Goal: Contribute content: Contribute content

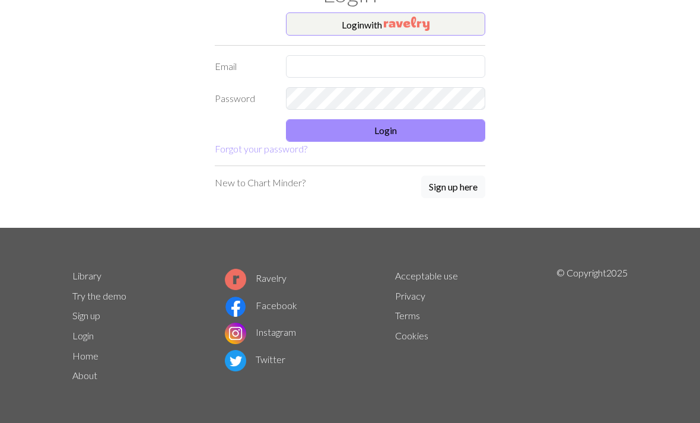
click at [461, 23] on button "Login with" at bounding box center [385, 24] width 199 height 24
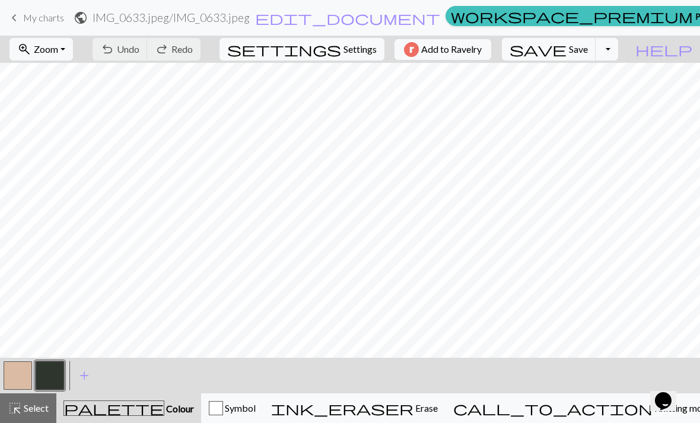
click at [618, 49] on button "Toggle Dropdown" at bounding box center [606, 49] width 23 height 23
click at [609, 97] on button "save_alt Download" at bounding box center [520, 94] width 196 height 19
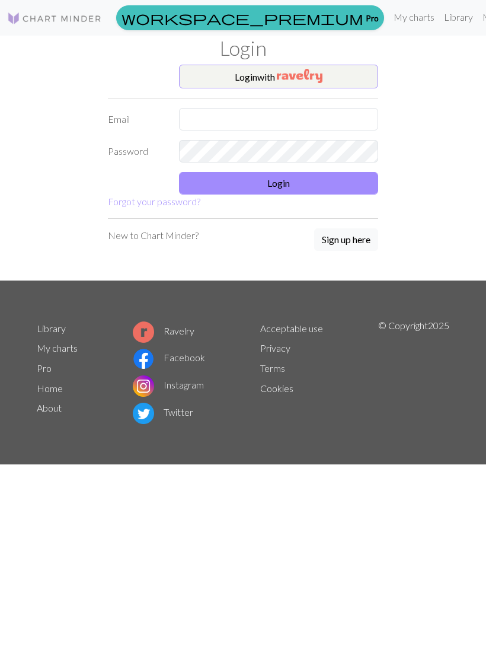
click at [334, 83] on button "Login with" at bounding box center [278, 77] width 199 height 24
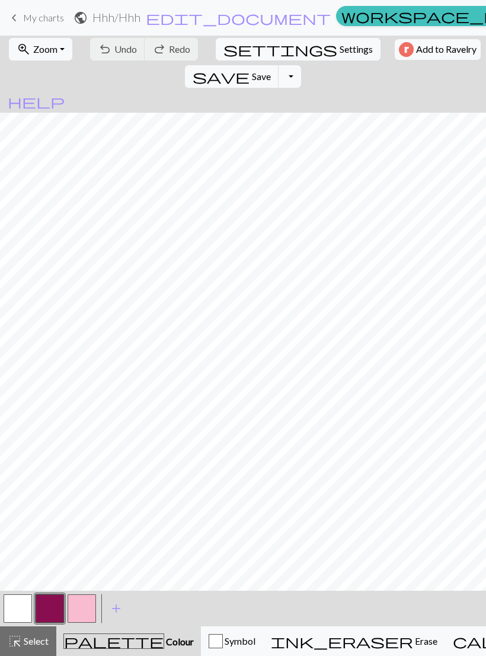
click at [43, 21] on span "My charts" at bounding box center [43, 17] width 41 height 11
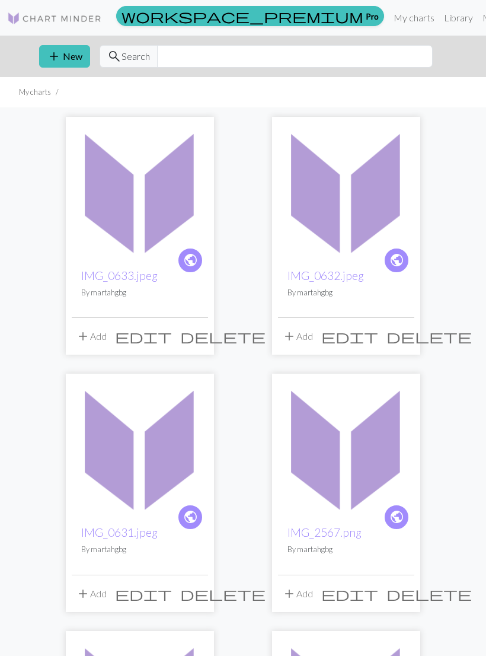
click at [78, 49] on button "add New" at bounding box center [64, 56] width 51 height 23
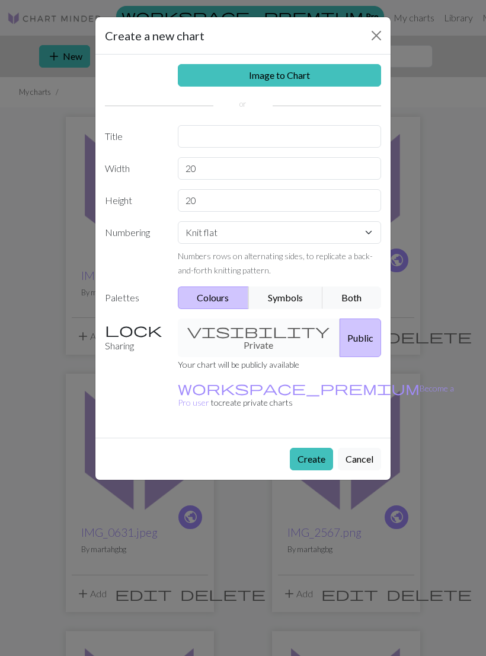
click at [332, 74] on link "Image to Chart" at bounding box center [280, 75] width 204 height 23
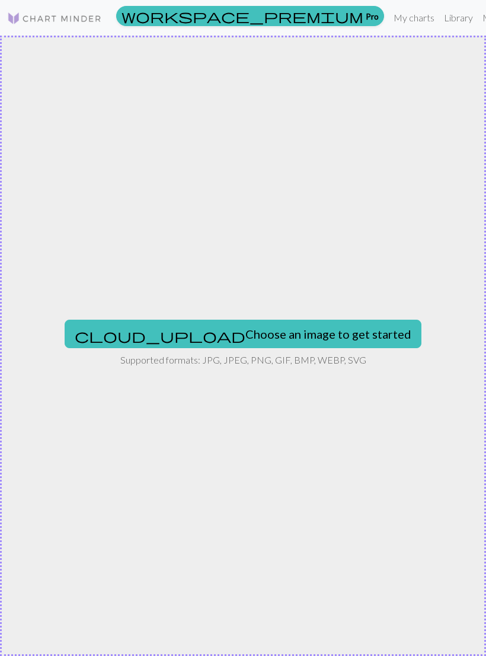
click at [315, 333] on button "cloud_upload Choose an image to get started" at bounding box center [243, 334] width 357 height 28
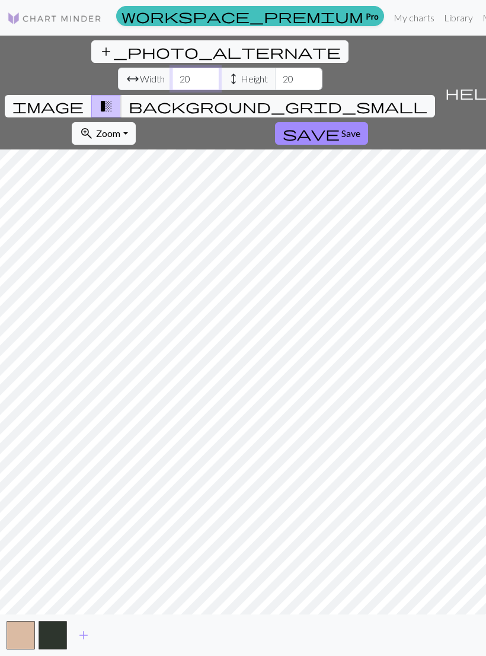
click at [172, 68] on input "20" at bounding box center [195, 79] width 47 height 23
type input "2"
type input "3"
type input "40"
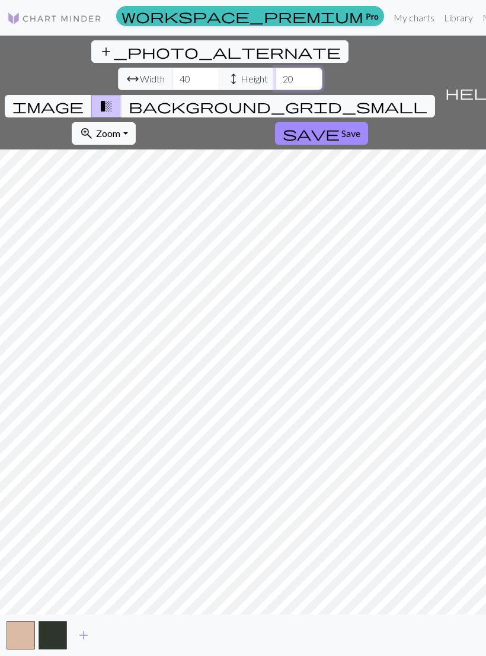
click at [275, 68] on input "20" at bounding box center [298, 79] width 47 height 23
type input "2"
type input "80"
click at [172, 68] on input "40" at bounding box center [195, 79] width 47 height 23
type input "4"
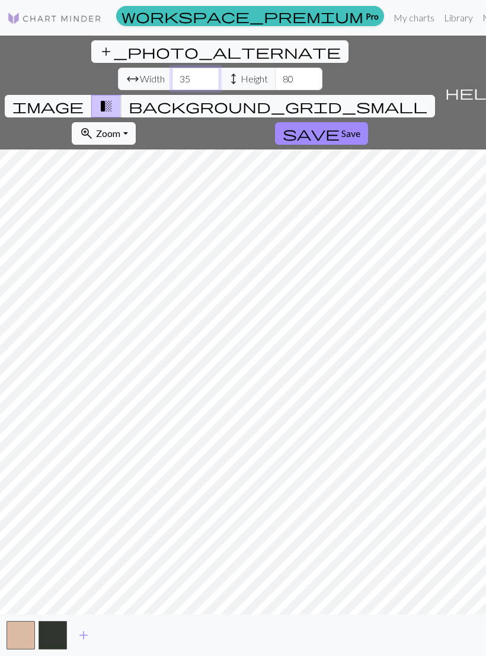
type input "35"
click at [342, 127] on span "Save" at bounding box center [351, 132] width 19 height 11
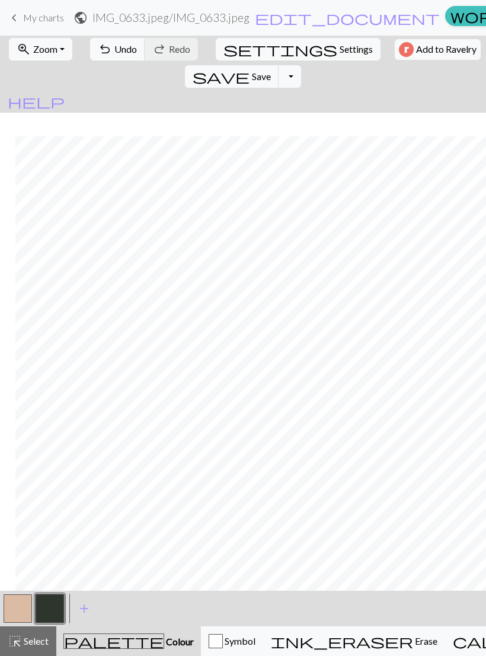
scroll to position [1679, 21]
click at [114, 52] on span "Undo" at bounding box center [125, 48] width 23 height 11
click at [116, 40] on button "undo Undo Undo" at bounding box center [117, 49] width 55 height 23
click at [119, 38] on button "undo Undo Undo" at bounding box center [117, 49] width 55 height 23
click at [117, 36] on div "undo Undo Undo redo Redo Redo" at bounding box center [144, 49] width 115 height 27
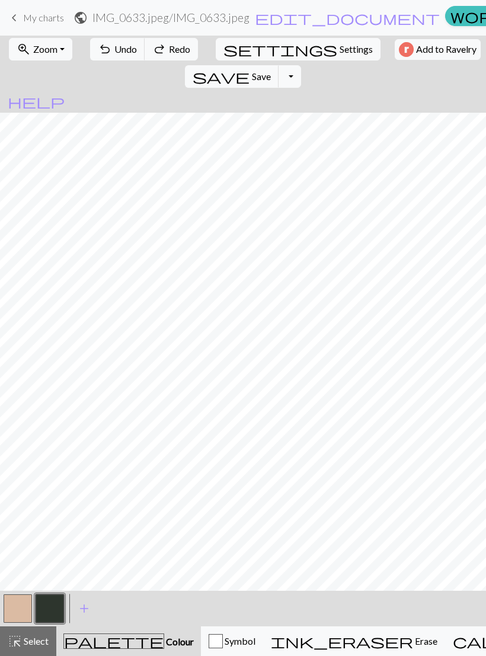
click at [121, 47] on span "Undo" at bounding box center [125, 48] width 23 height 11
click at [121, 46] on span "Undo" at bounding box center [125, 48] width 23 height 11
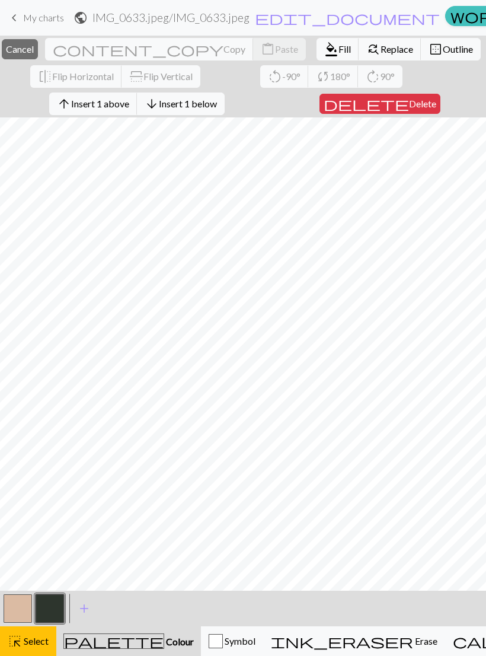
click at [34, 43] on span "Cancel" at bounding box center [20, 48] width 28 height 11
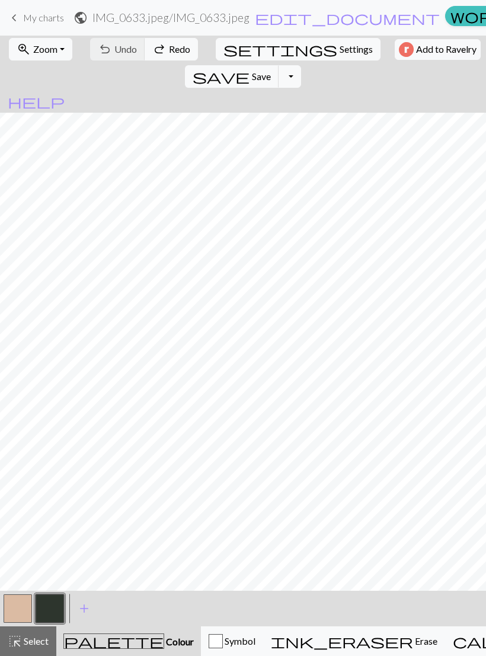
scroll to position [1078, 0]
click at [25, 27] on link "keyboard_arrow_left My charts" at bounding box center [35, 18] width 57 height 20
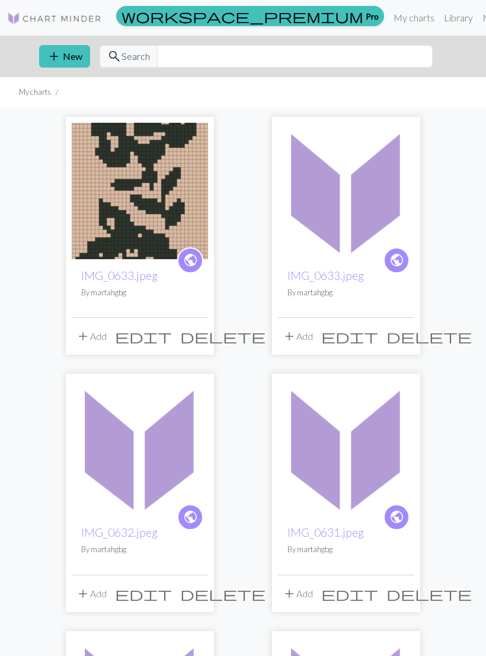
click at [159, 165] on img at bounding box center [140, 191] width 136 height 136
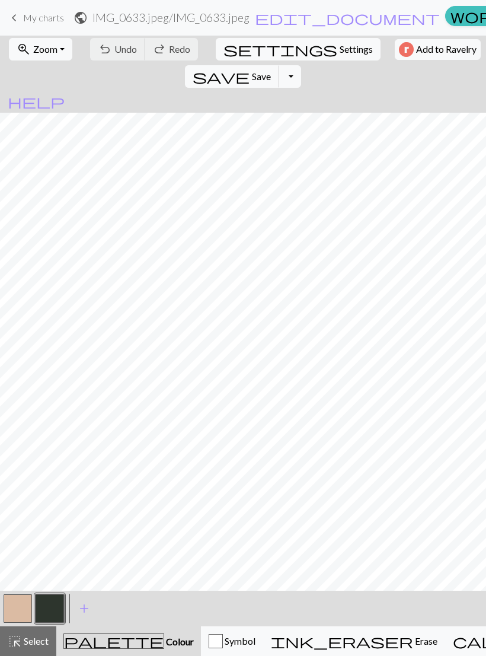
click at [119, 56] on div "undo Undo Undo redo Redo Redo" at bounding box center [144, 49] width 115 height 27
click at [47, 608] on button "button" at bounding box center [50, 608] width 28 height 28
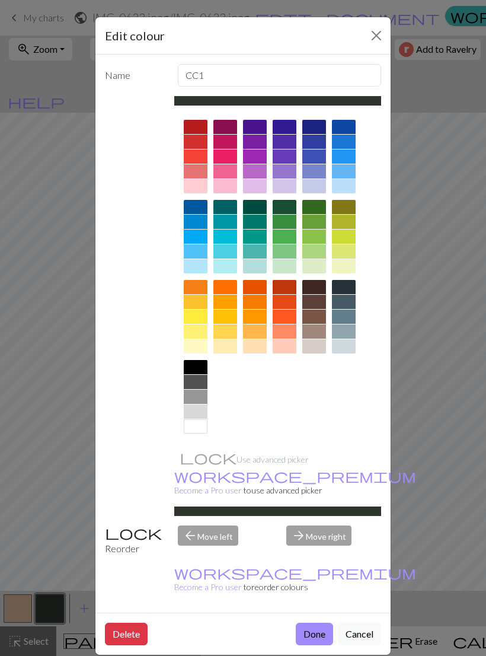
click at [406, 446] on div "Edit colour Name CC1 Use advanced picker workspace_premium Become a Pro user to…" at bounding box center [243, 328] width 486 height 656
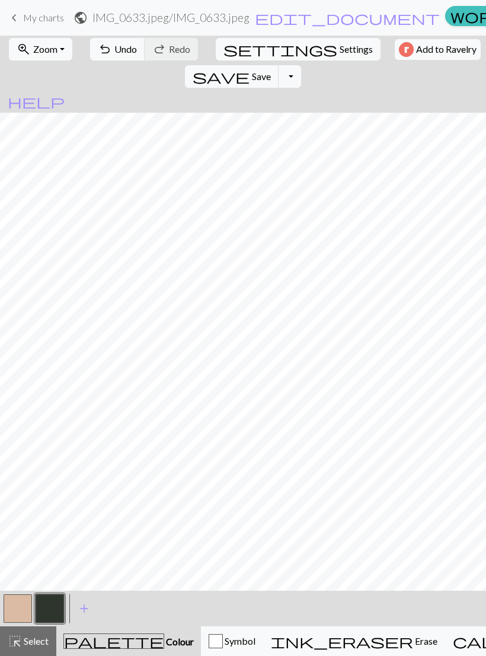
click at [123, 56] on button "undo Undo Undo" at bounding box center [117, 49] width 55 height 23
click at [121, 59] on button "undo Undo Undo" at bounding box center [117, 49] width 55 height 23
click at [24, 618] on button "button" at bounding box center [18, 608] width 28 height 28
click at [58, 605] on button "button" at bounding box center [50, 608] width 28 height 28
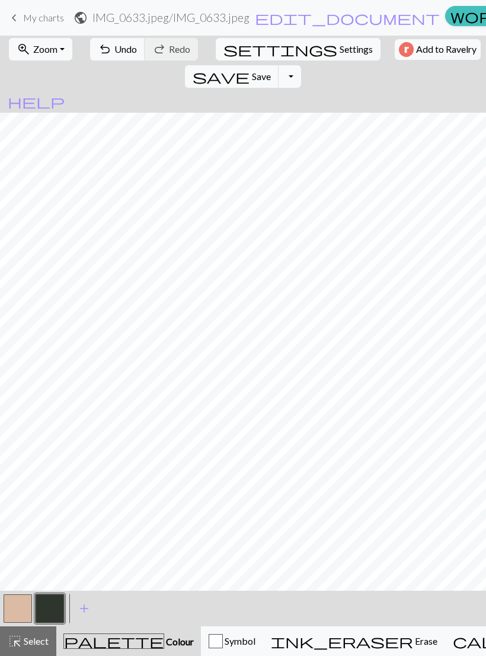
click at [24, 609] on button "button" at bounding box center [18, 608] width 28 height 28
click at [56, 605] on button "button" at bounding box center [50, 608] width 28 height 28
click at [116, 55] on button "undo Undo Undo" at bounding box center [117, 49] width 55 height 23
click at [23, 613] on button "button" at bounding box center [18, 608] width 28 height 28
click at [53, 614] on button "button" at bounding box center [50, 608] width 28 height 28
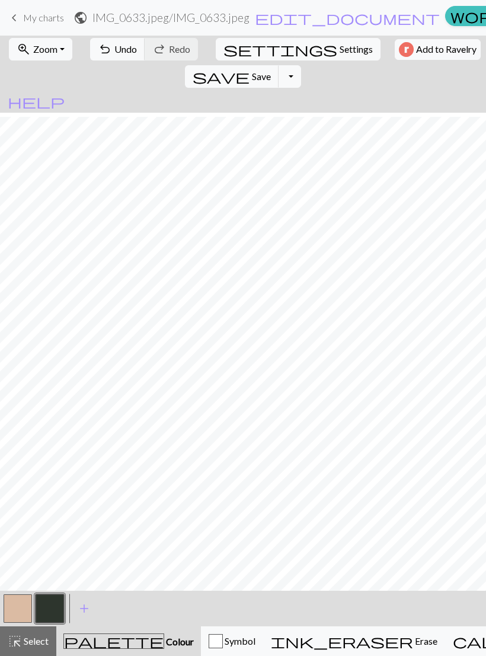
scroll to position [690, 0]
click at [22, 604] on button "button" at bounding box center [18, 608] width 28 height 28
click at [113, 58] on button "undo Undo Undo" at bounding box center [117, 49] width 55 height 23
click at [48, 599] on button "button" at bounding box center [50, 608] width 28 height 28
click at [21, 602] on button "button" at bounding box center [18, 608] width 28 height 28
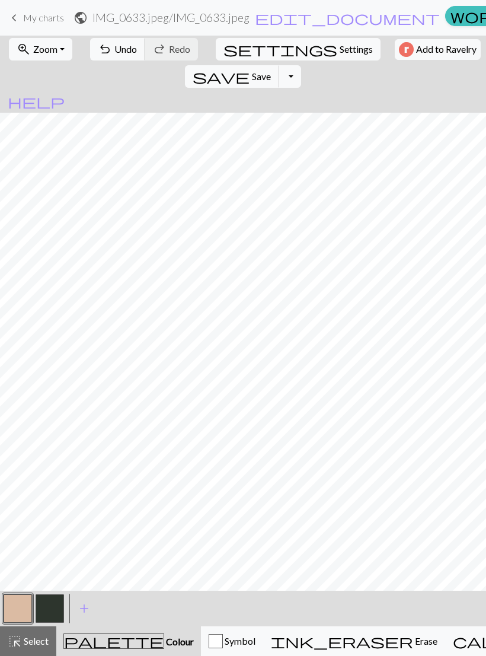
click at [54, 620] on button "button" at bounding box center [50, 608] width 28 height 28
click at [24, 616] on button "button" at bounding box center [18, 608] width 28 height 28
click at [53, 613] on button "button" at bounding box center [50, 608] width 28 height 28
click at [27, 603] on button "button" at bounding box center [18, 608] width 28 height 28
click at [119, 57] on button "undo Undo Undo" at bounding box center [117, 49] width 55 height 23
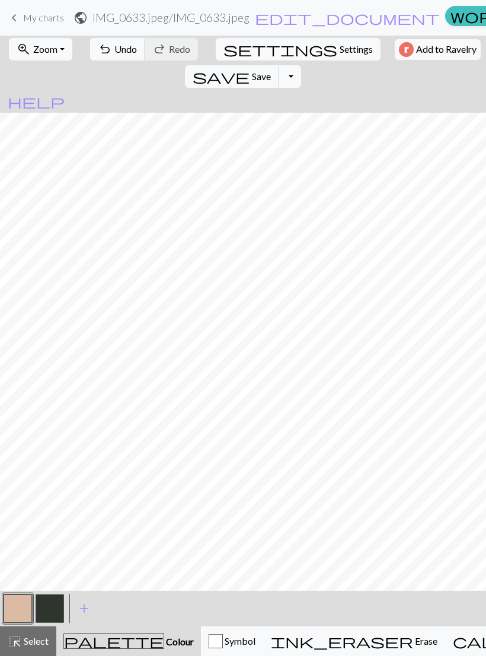
click at [119, 57] on button "undo Undo Undo" at bounding box center [117, 49] width 55 height 23
click at [114, 60] on button "undo Undo Undo" at bounding box center [117, 49] width 55 height 23
click at [114, 59] on button "undo Undo Undo" at bounding box center [117, 49] width 55 height 23
click at [116, 56] on button "undo Undo Undo" at bounding box center [117, 49] width 55 height 23
click at [116, 55] on button "undo Undo Undo" at bounding box center [117, 49] width 55 height 23
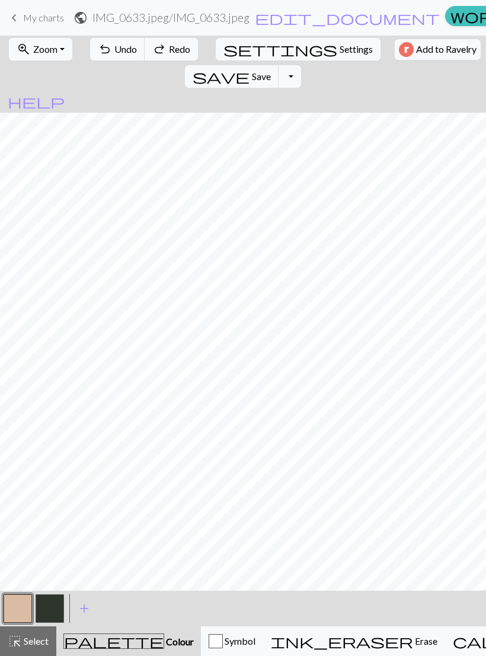
click at [120, 49] on span "Undo" at bounding box center [125, 48] width 23 height 11
click at [178, 51] on span "Redo" at bounding box center [179, 48] width 21 height 11
click at [177, 50] on span "Redo" at bounding box center [179, 48] width 21 height 11
click at [49, 602] on button "button" at bounding box center [50, 608] width 28 height 28
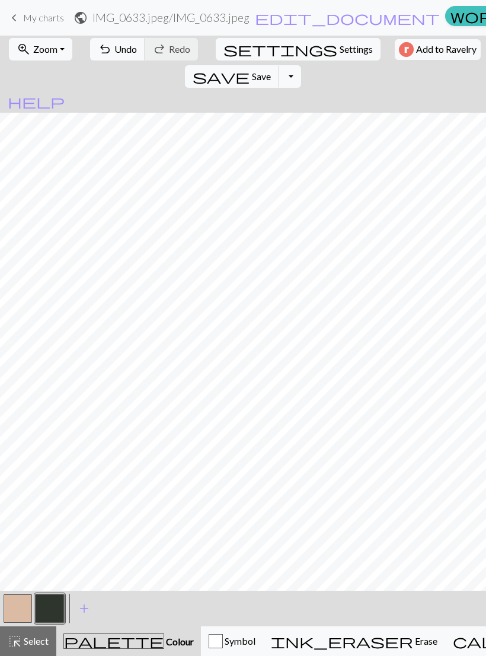
click at [21, 605] on button "button" at bounding box center [18, 608] width 28 height 28
click at [49, 610] on button "button" at bounding box center [50, 608] width 28 height 28
click at [31, 595] on button "button" at bounding box center [18, 608] width 28 height 28
click at [54, 606] on button "button" at bounding box center [50, 608] width 28 height 28
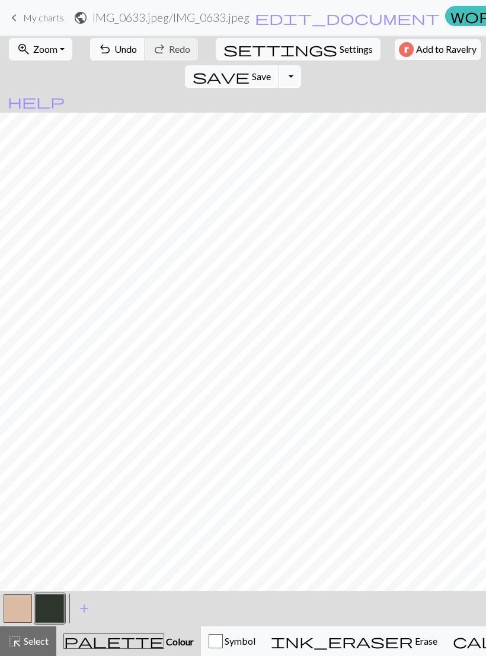
click at [24, 605] on button "button" at bounding box center [18, 608] width 28 height 28
click at [55, 608] on button "button" at bounding box center [50, 608] width 28 height 28
click at [24, 605] on button "button" at bounding box center [18, 608] width 28 height 28
click at [111, 58] on button "undo Undo Undo" at bounding box center [117, 49] width 55 height 23
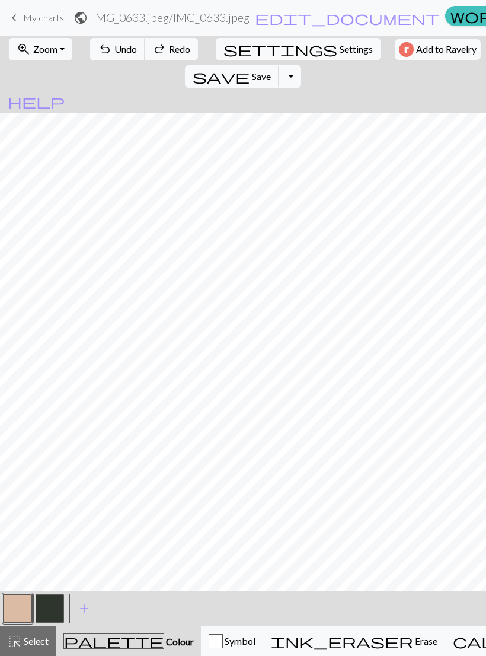
click at [115, 62] on div "undo Undo Undo redo Redo Redo" at bounding box center [144, 49] width 115 height 27
click at [121, 53] on span "Undo" at bounding box center [125, 48] width 23 height 11
click at [117, 51] on span "Undo" at bounding box center [125, 48] width 23 height 11
click at [55, 605] on button "button" at bounding box center [50, 608] width 28 height 28
click at [27, 607] on button "button" at bounding box center [18, 608] width 28 height 28
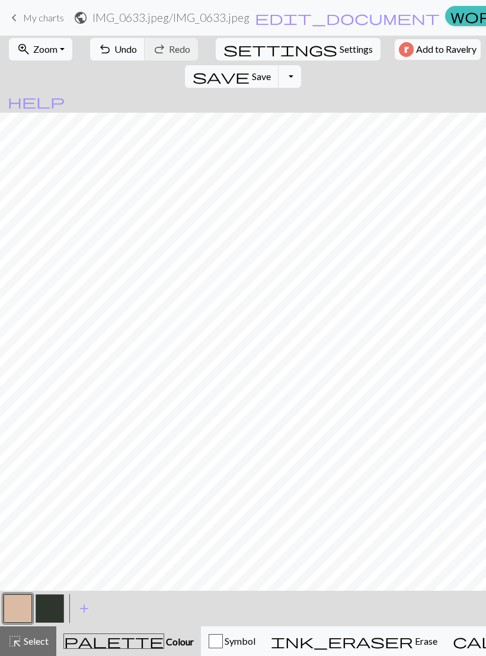
click at [116, 50] on span "Undo" at bounding box center [125, 48] width 23 height 11
click at [114, 55] on span "Undo" at bounding box center [125, 48] width 23 height 11
click at [114, 54] on span "Undo" at bounding box center [125, 48] width 23 height 11
click at [114, 51] on span "Undo" at bounding box center [125, 48] width 23 height 11
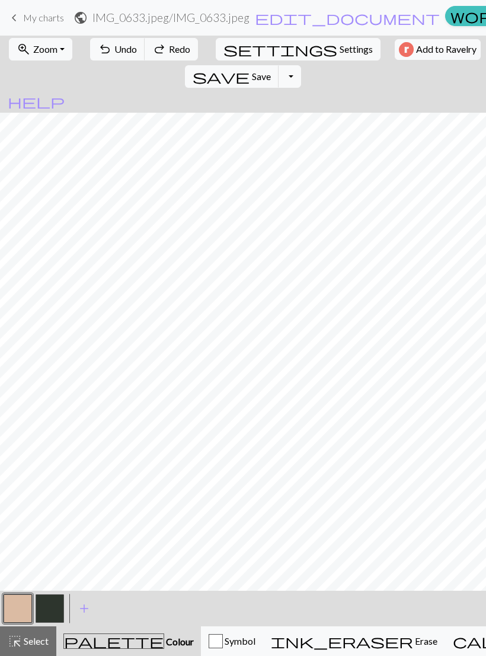
click at [119, 44] on span "Undo" at bounding box center [125, 48] width 23 height 11
click at [126, 49] on span "Undo" at bounding box center [125, 48] width 23 height 11
click at [118, 55] on span "Undo" at bounding box center [125, 48] width 23 height 11
click at [52, 602] on button "button" at bounding box center [50, 608] width 28 height 28
click at [114, 55] on span "Undo" at bounding box center [125, 48] width 23 height 11
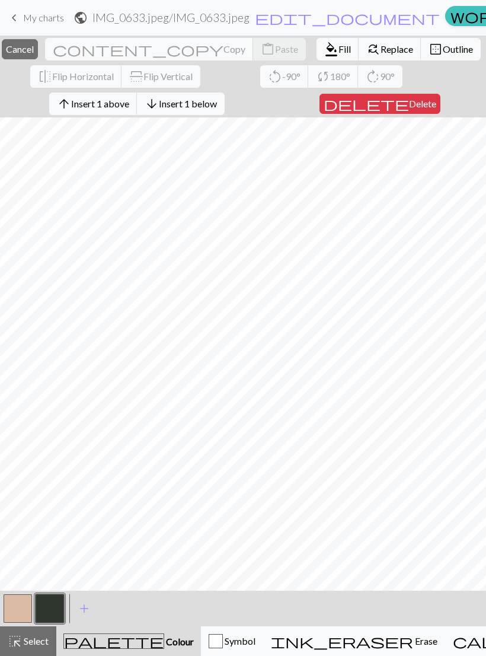
scroll to position [0, 0]
click at [34, 49] on span "Cancel" at bounding box center [20, 48] width 28 height 11
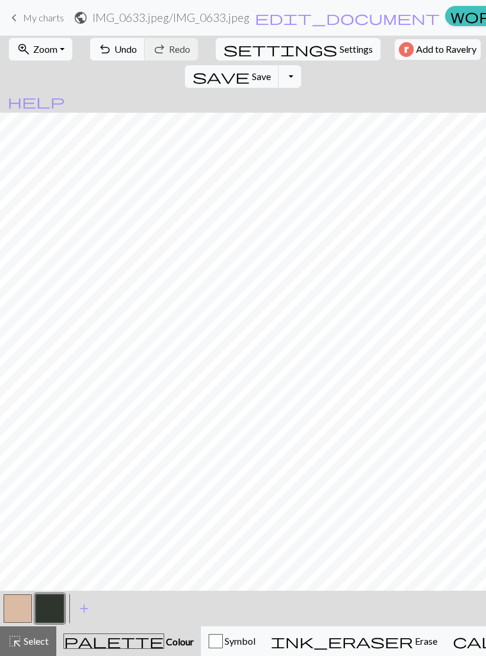
click at [52, 605] on button "button" at bounding box center [50, 608] width 28 height 28
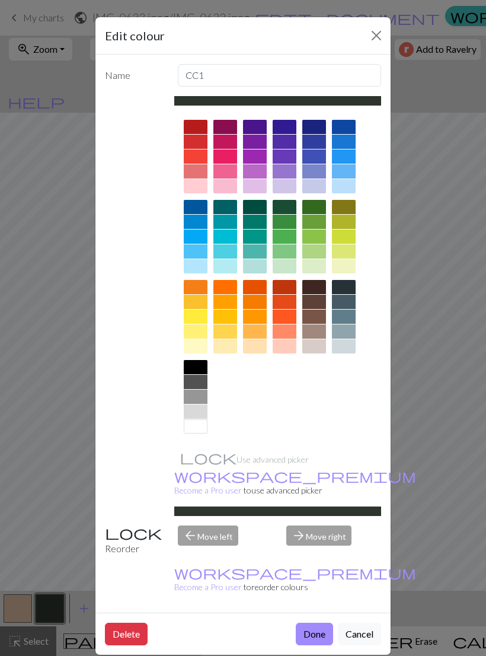
click at [312, 302] on div at bounding box center [314, 302] width 24 height 14
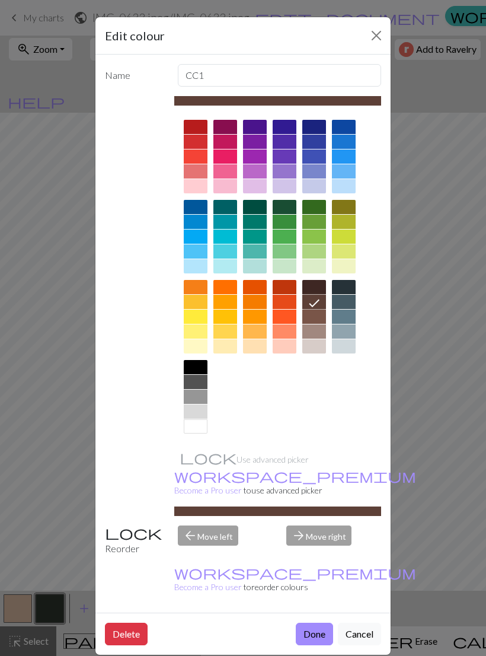
click at [363, 623] on button "Cancel" at bounding box center [359, 634] width 43 height 23
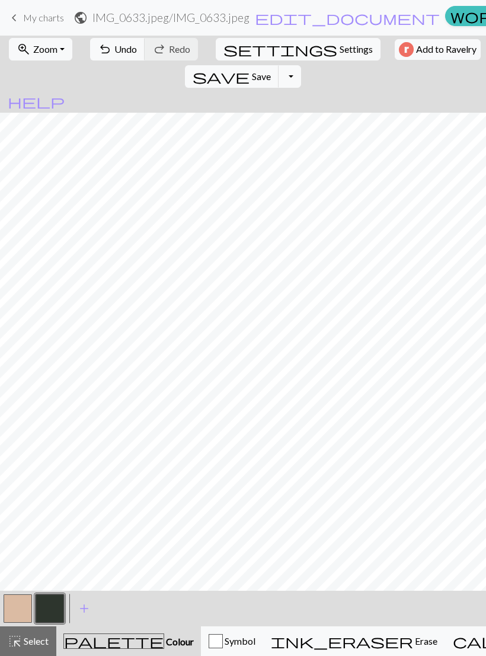
click at [18, 608] on button "button" at bounding box center [18, 608] width 28 height 28
click at [58, 605] on button "button" at bounding box center [50, 608] width 28 height 28
click at [21, 607] on button "button" at bounding box center [18, 608] width 28 height 28
click at [55, 596] on button "button" at bounding box center [50, 608] width 28 height 28
click at [110, 59] on button "undo Undo Undo" at bounding box center [117, 49] width 55 height 23
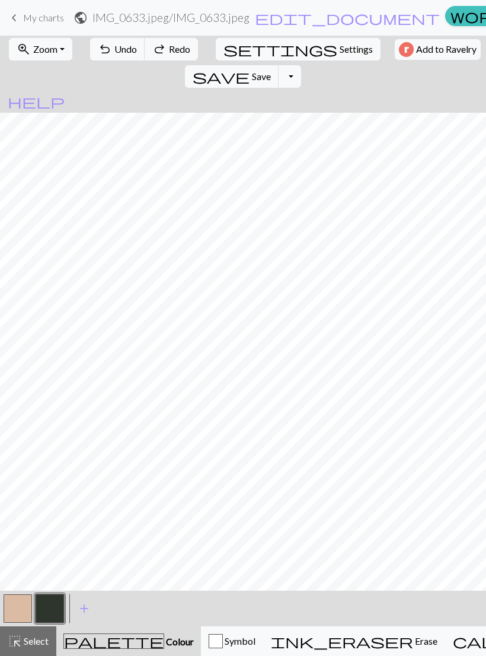
click at [279, 65] on button "save Save Save" at bounding box center [232, 76] width 94 height 23
click at [271, 71] on span "Save" at bounding box center [261, 76] width 19 height 11
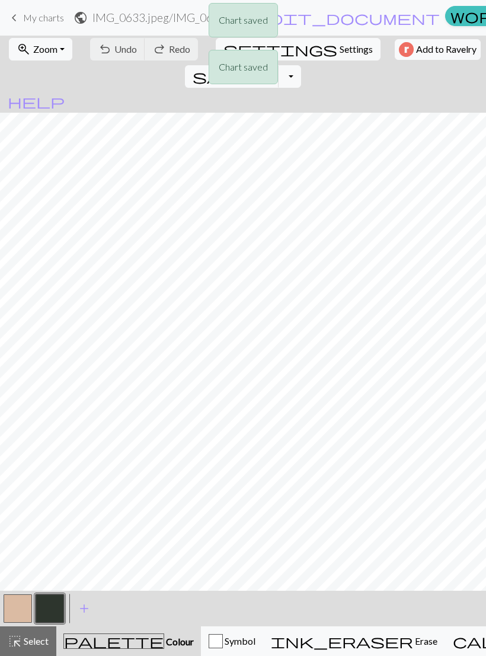
click at [57, 27] on div "Chart saved Chart saved" at bounding box center [243, 47] width 486 height 94
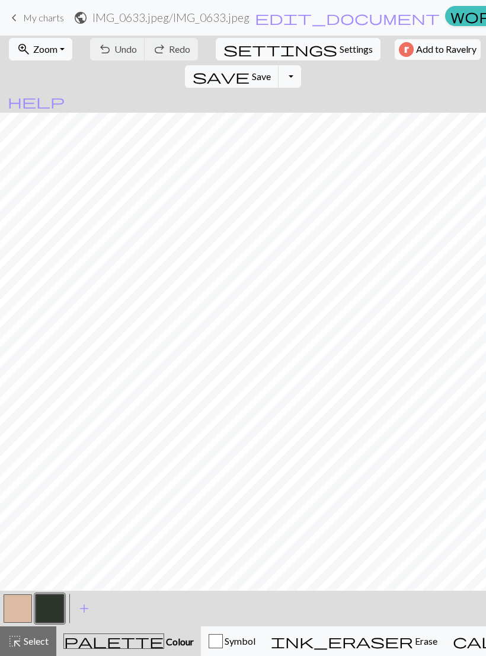
click at [33, 21] on span "My charts" at bounding box center [43, 17] width 41 height 11
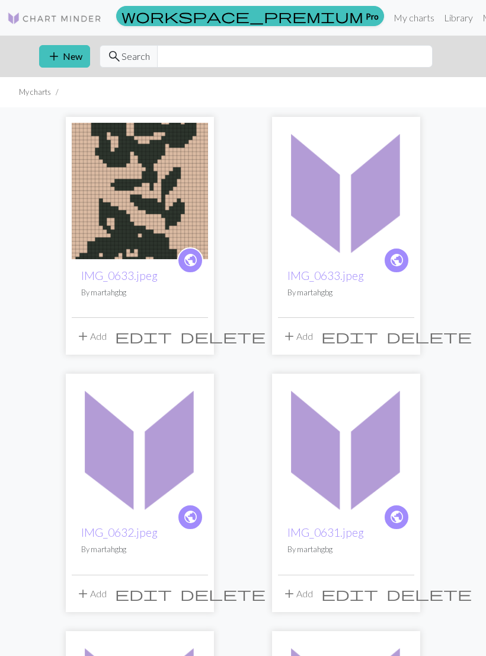
click at [62, 57] on button "add New" at bounding box center [64, 56] width 51 height 23
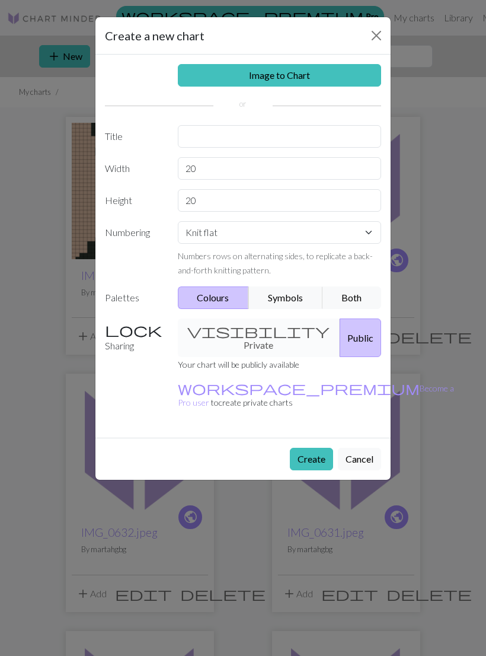
click at [280, 71] on link "Image to Chart" at bounding box center [280, 75] width 204 height 23
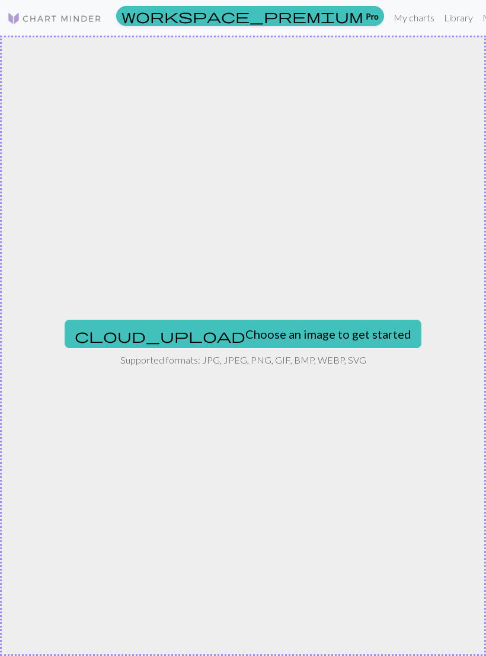
click at [307, 340] on button "cloud_upload Choose an image to get started" at bounding box center [243, 334] width 357 height 28
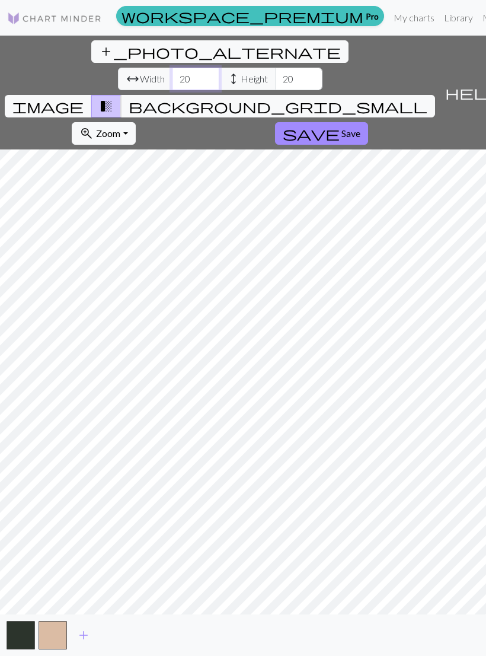
click at [172, 68] on input "20" at bounding box center [195, 79] width 47 height 23
click at [275, 68] on input "20" at bounding box center [298, 79] width 47 height 23
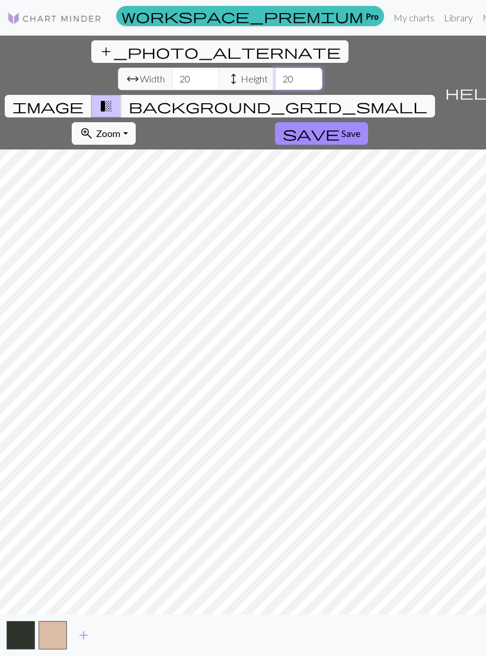
click at [275, 68] on input "20" at bounding box center [298, 79] width 47 height 23
type input "2"
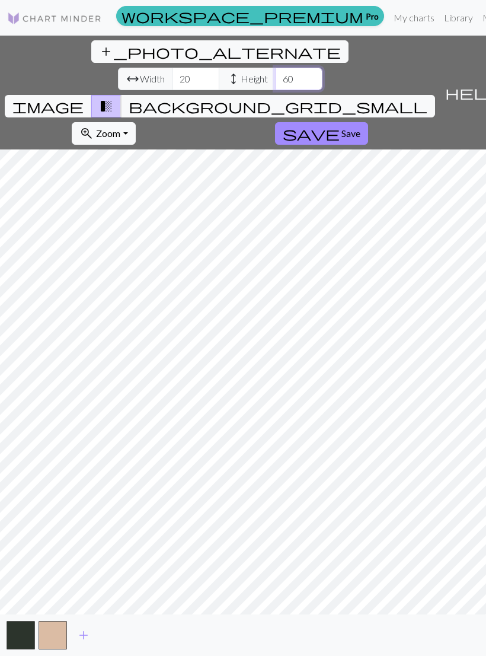
type input "60"
click at [172, 68] on input "20" at bounding box center [195, 79] width 47 height 23
type input "2"
type input "40"
click at [342, 127] on span "Save" at bounding box center [351, 132] width 19 height 11
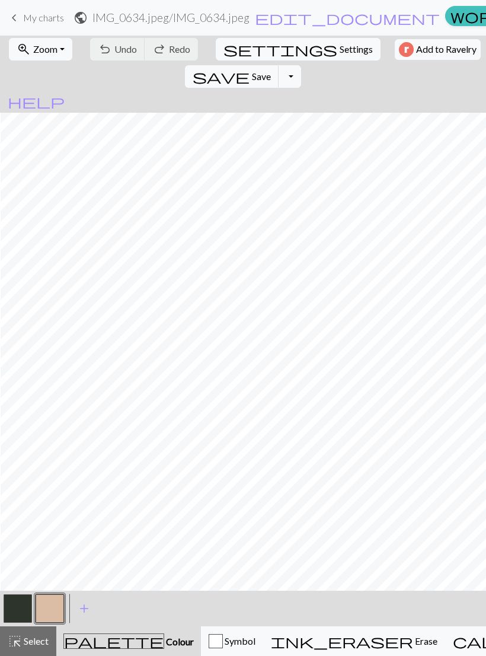
scroll to position [0, 5]
click at [14, 603] on button "button" at bounding box center [18, 608] width 28 height 28
click at [53, 605] on button "button" at bounding box center [50, 608] width 28 height 28
click at [100, 49] on span "undo" at bounding box center [105, 49] width 14 height 17
click at [114, 53] on span "Undo" at bounding box center [125, 48] width 23 height 11
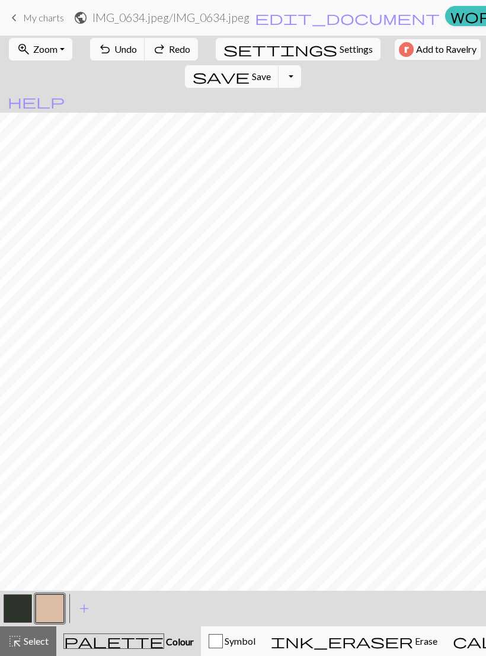
click at [114, 52] on span "Undo" at bounding box center [125, 48] width 23 height 11
click at [117, 55] on span "Undo" at bounding box center [125, 48] width 23 height 11
click at [116, 55] on span "Undo" at bounding box center [125, 48] width 23 height 11
click at [27, 605] on button "button" at bounding box center [18, 608] width 28 height 28
click at [125, 52] on span "Undo" at bounding box center [125, 48] width 23 height 11
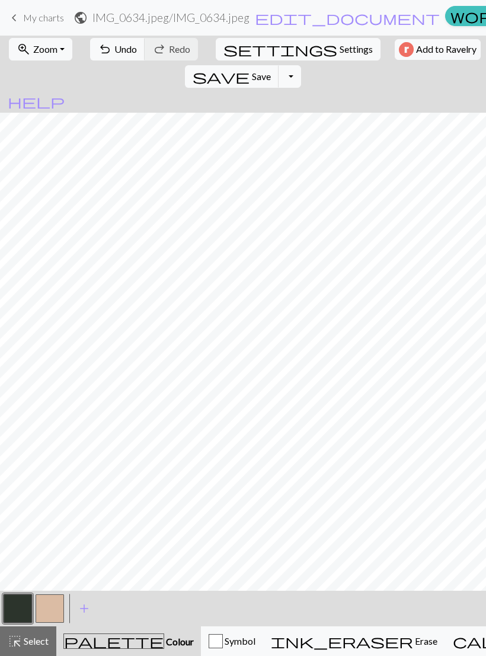
click at [125, 52] on span "Undo" at bounding box center [125, 48] width 23 height 11
click at [122, 51] on span "Undo" at bounding box center [125, 48] width 23 height 11
click at [119, 55] on span "Undo" at bounding box center [125, 48] width 23 height 11
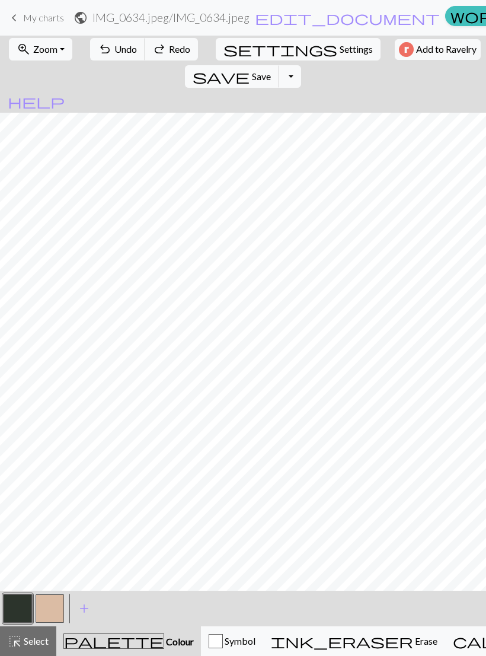
click at [122, 56] on button "undo Undo Undo" at bounding box center [117, 49] width 55 height 23
click at [28, 595] on button "button" at bounding box center [18, 608] width 28 height 28
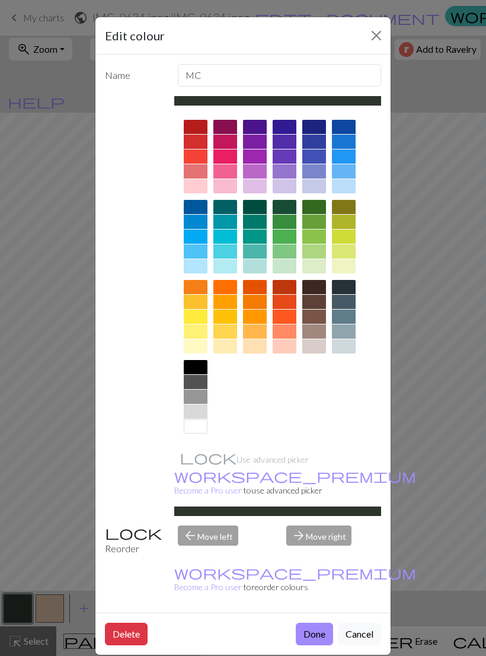
click at [338, 623] on button "Cancel" at bounding box center [359, 634] width 43 height 23
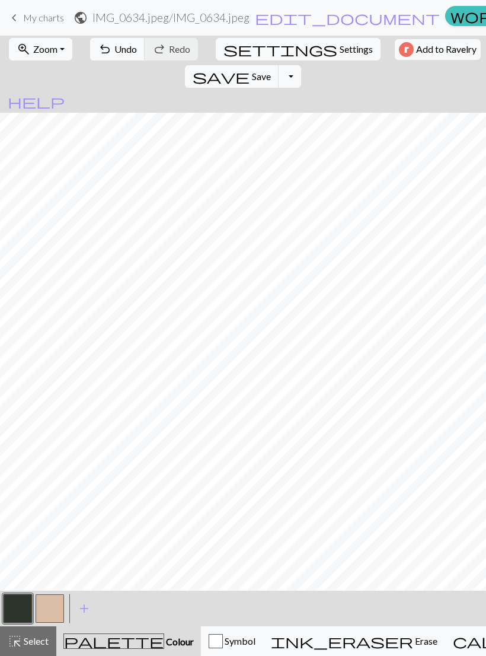
click at [55, 608] on button "button" at bounding box center [50, 608] width 28 height 28
click at [271, 71] on span "Save" at bounding box center [261, 76] width 19 height 11
click at [24, 15] on div "Chart saved" at bounding box center [243, 23] width 486 height 47
click at [21, 609] on button "button" at bounding box center [18, 608] width 28 height 28
click at [271, 71] on span "Save" at bounding box center [261, 76] width 19 height 11
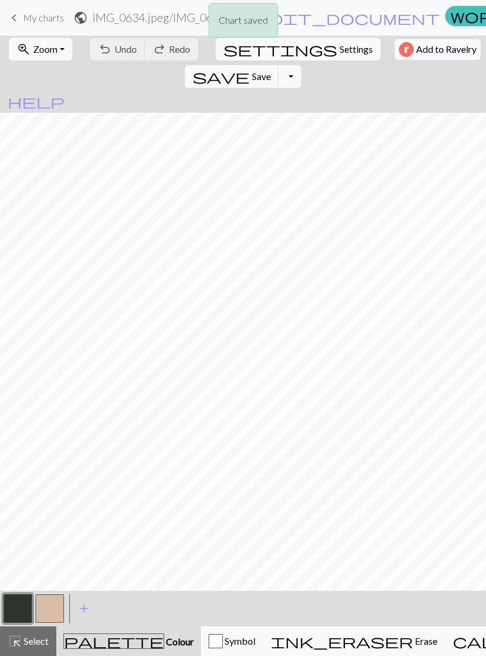
click at [20, 13] on div "Chart saved" at bounding box center [243, 23] width 486 height 47
click at [19, 20] on span "keyboard_arrow_left" at bounding box center [14, 17] width 14 height 17
